Goal: Transaction & Acquisition: Purchase product/service

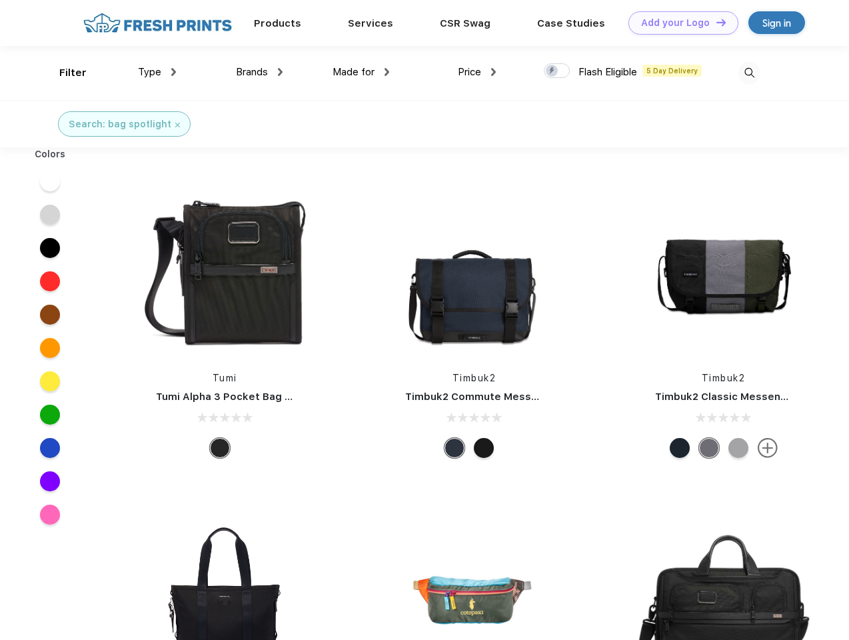
scroll to position [1, 0]
click at [679, 23] on link "Add your Logo Design Tool" at bounding box center [684, 22] width 110 height 23
click at [0, 0] on div "Design Tool" at bounding box center [0, 0] width 0 height 0
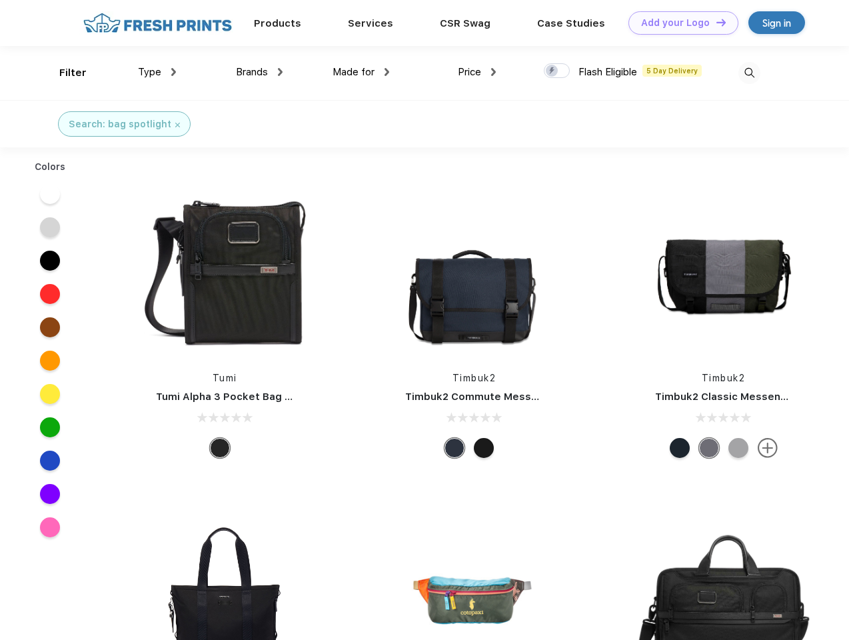
click at [715, 22] on link "Add your Logo Design Tool" at bounding box center [684, 22] width 110 height 23
click at [64, 73] on div "Filter" at bounding box center [72, 72] width 27 height 15
click at [157, 72] on span "Type" at bounding box center [149, 72] width 23 height 12
click at [259, 72] on span "Brands" at bounding box center [252, 72] width 32 height 12
click at [361, 72] on span "Made for" at bounding box center [354, 72] width 42 height 12
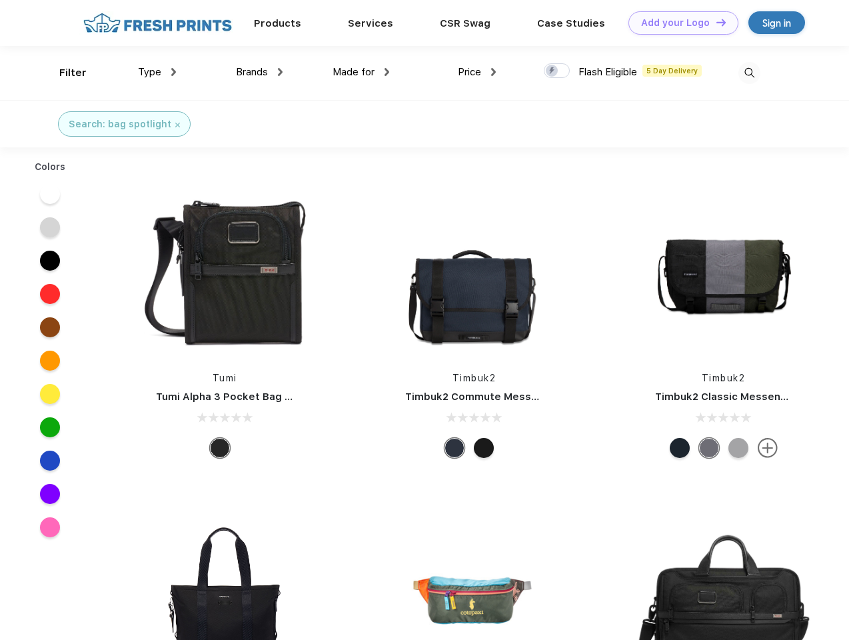
click at [477, 72] on span "Price" at bounding box center [469, 72] width 23 height 12
click at [557, 71] on div at bounding box center [557, 70] width 26 height 15
click at [553, 71] on input "checkbox" at bounding box center [548, 67] width 9 height 9
click at [749, 73] on img at bounding box center [750, 73] width 22 height 22
